Goal: Find specific page/section

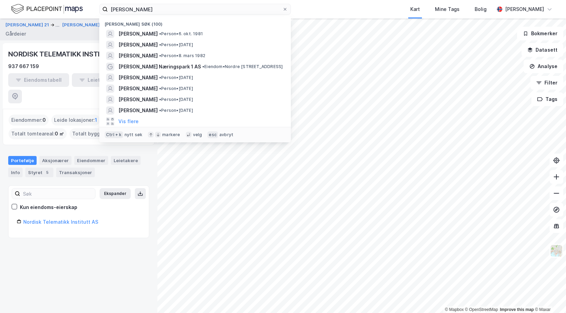
click at [179, 12] on input "[PERSON_NAME]" at bounding box center [195, 9] width 175 height 10
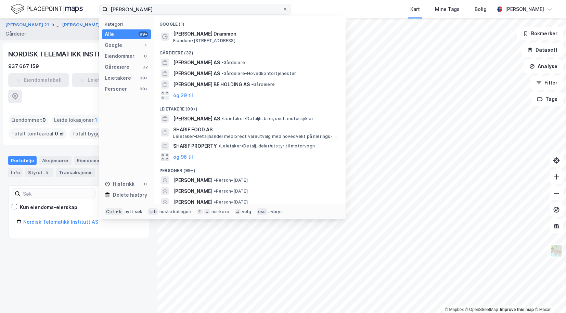
type input "[PERSON_NAME]"
click at [285, 10] on icon at bounding box center [285, 9] width 3 height 3
click at [283, 10] on input "[PERSON_NAME]" at bounding box center [195, 9] width 175 height 10
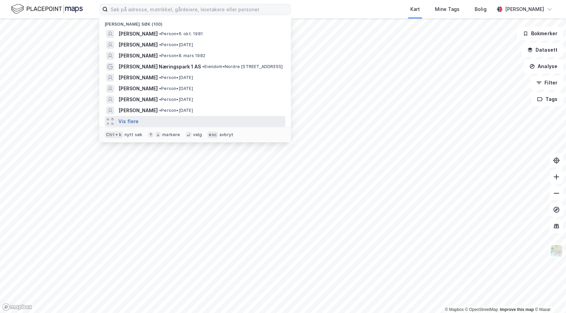
click at [128, 123] on button "Vis flere" at bounding box center [129, 121] width 20 height 8
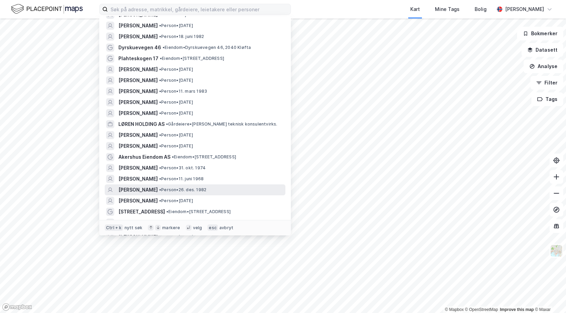
scroll to position [651, 0]
